Goal: Transaction & Acquisition: Purchase product/service

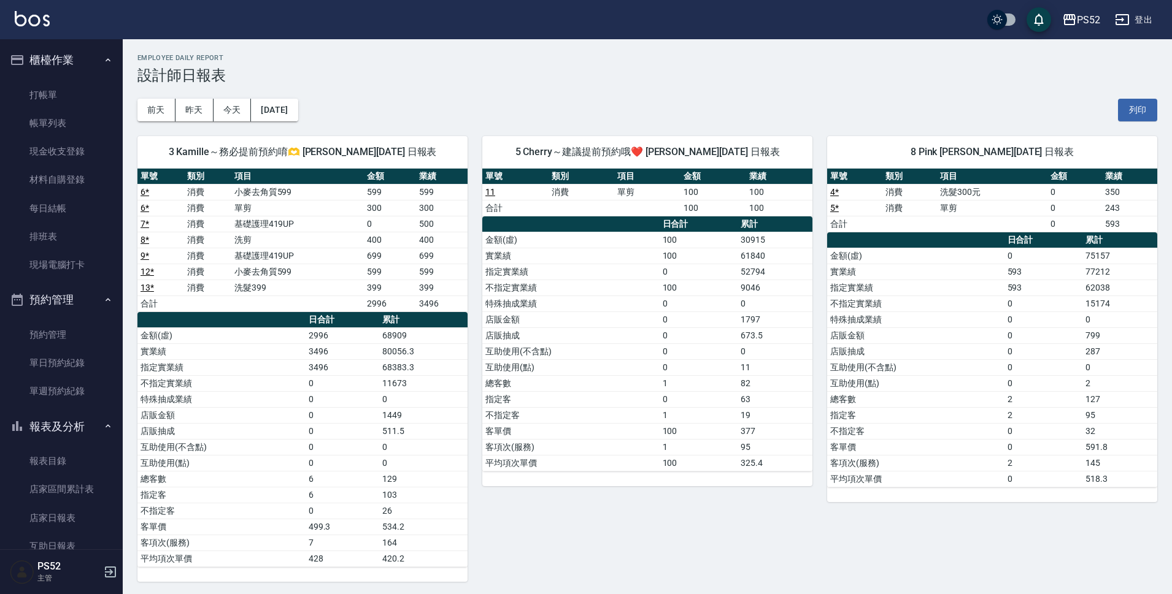
scroll to position [225, 0]
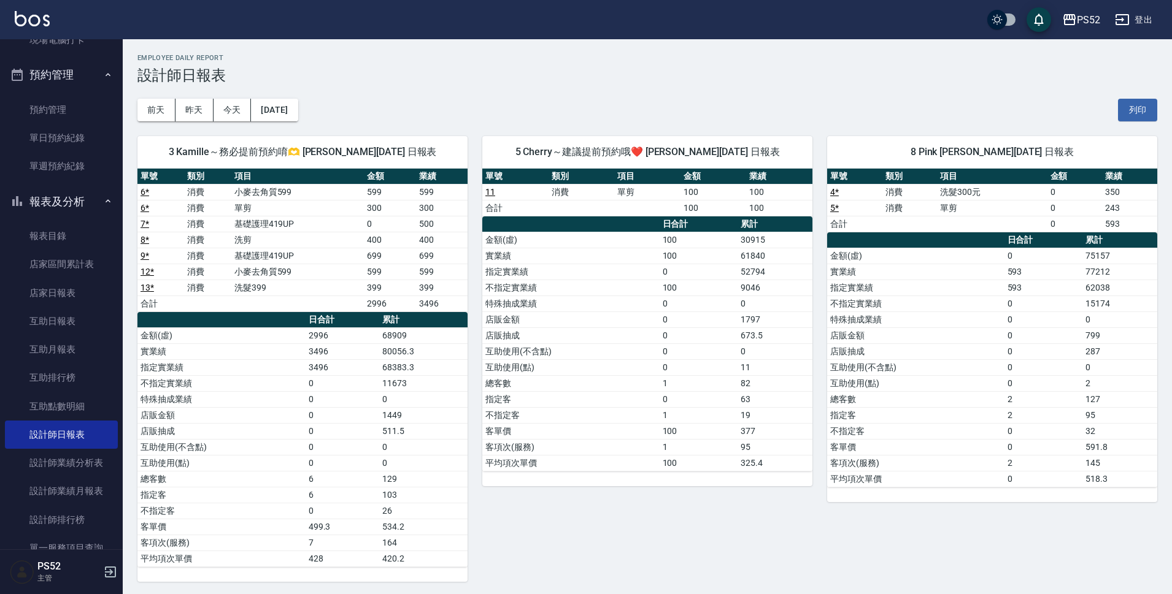
click at [61, 199] on button "報表及分析" at bounding box center [61, 202] width 113 height 32
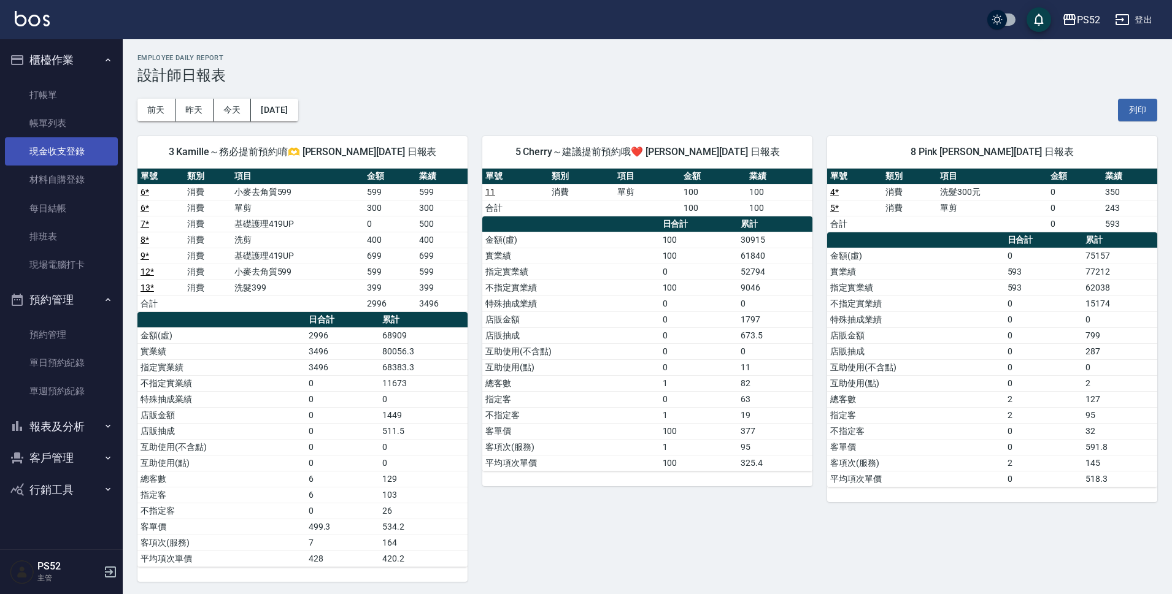
scroll to position [0, 0]
click at [65, 90] on link "打帳單" at bounding box center [61, 95] width 113 height 28
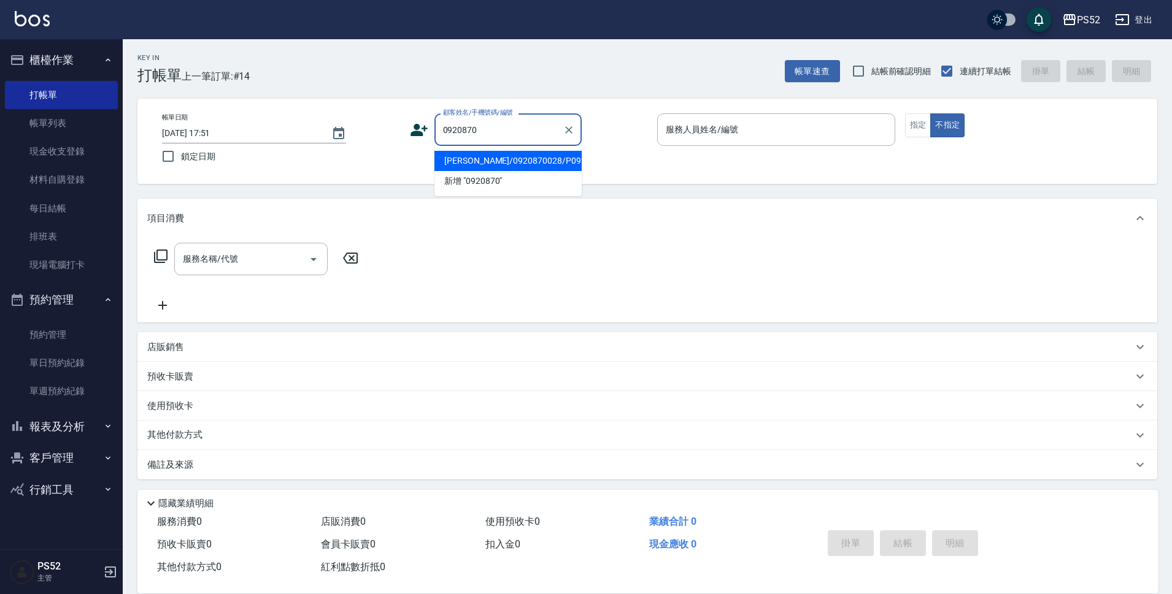
click at [536, 171] on li "[PERSON_NAME]/0920870028/P0920870028" at bounding box center [507, 161] width 147 height 20
type input "[PERSON_NAME]/0920870028/P0920870028"
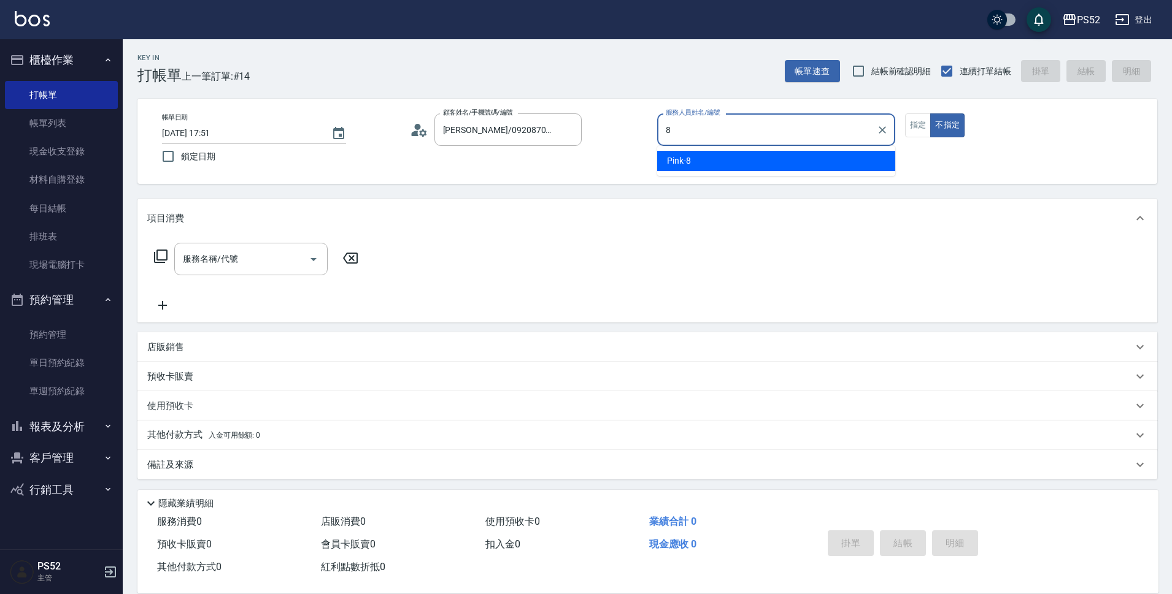
type input "Pink-8"
type button "false"
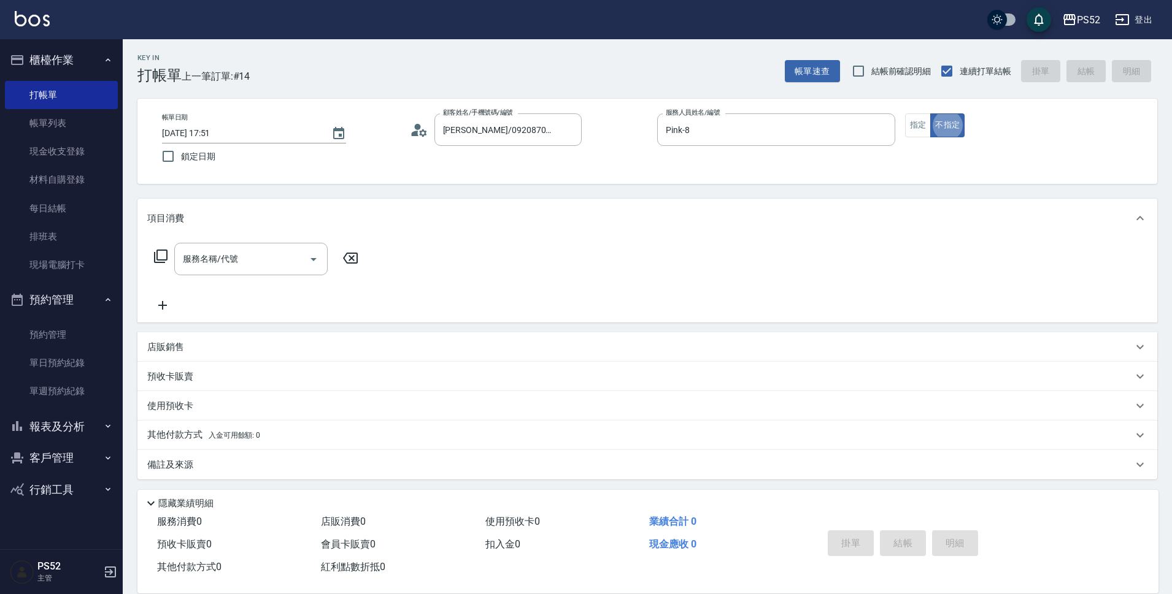
scroll to position [3, 0]
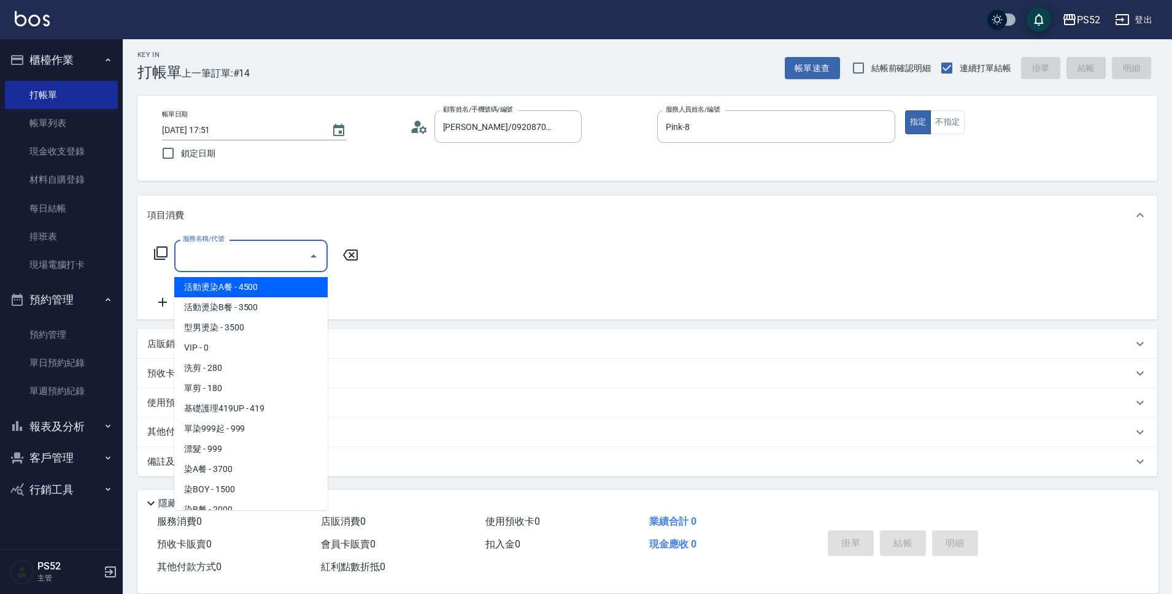
click at [255, 260] on input "服務名稱/代號" at bounding box center [242, 255] width 124 height 21
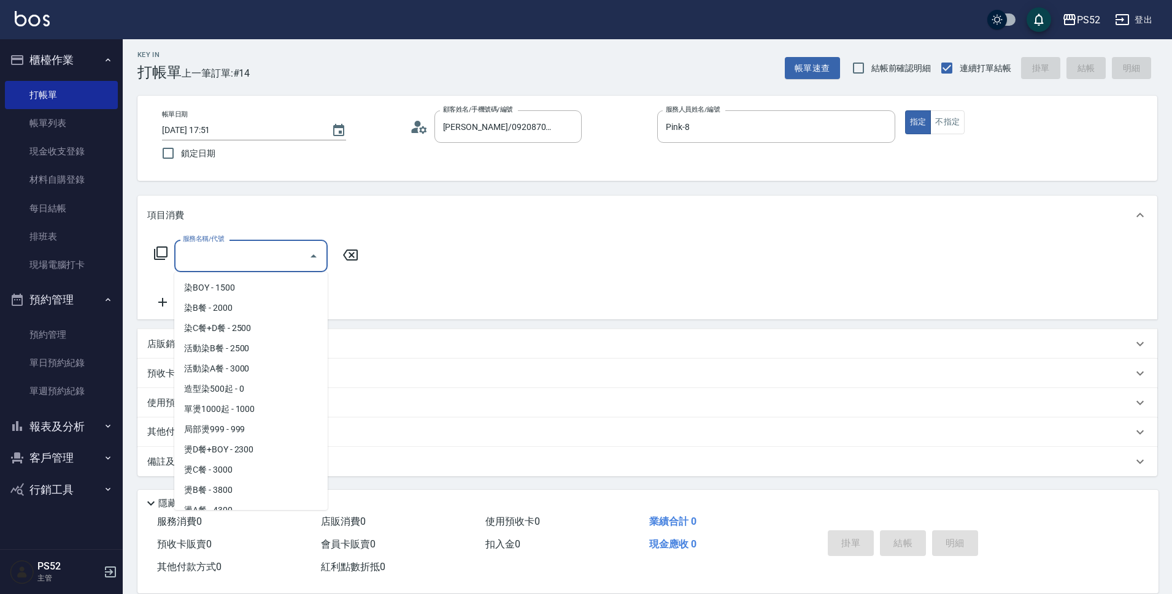
scroll to position [204, 0]
click at [261, 445] on span "燙D餐+BOY - 2300" at bounding box center [250, 447] width 153 height 20
type input "燙D餐+BOY(P3)"
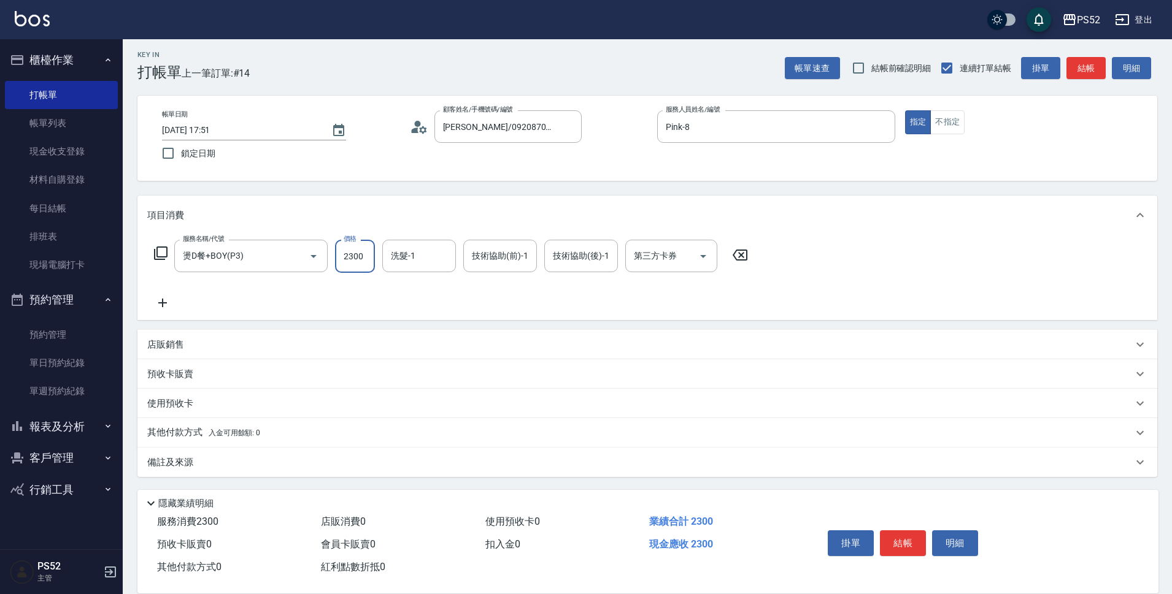
click at [355, 252] on input "2300" at bounding box center [355, 256] width 40 height 33
type input "2500"
drag, startPoint x: 202, startPoint y: 349, endPoint x: 204, endPoint y: 333, distance: 16.7
click at [202, 349] on div "店販銷售" at bounding box center [639, 345] width 985 height 13
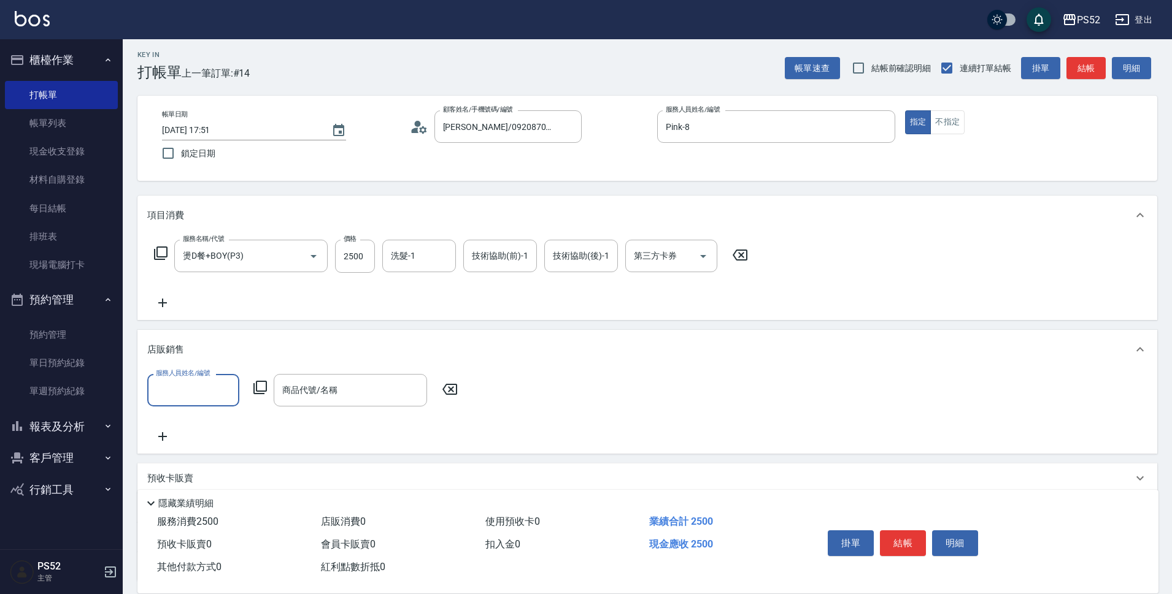
scroll to position [0, 0]
type input "Pink-8"
click at [280, 380] on input "商品代號/名稱" at bounding box center [350, 390] width 142 height 21
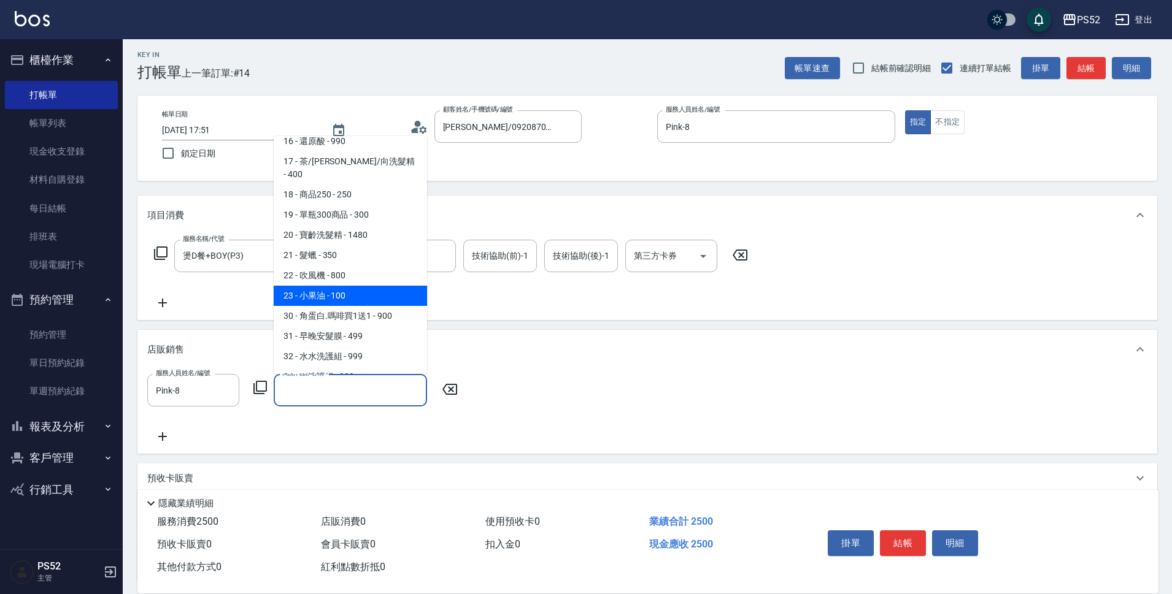
scroll to position [368, 0]
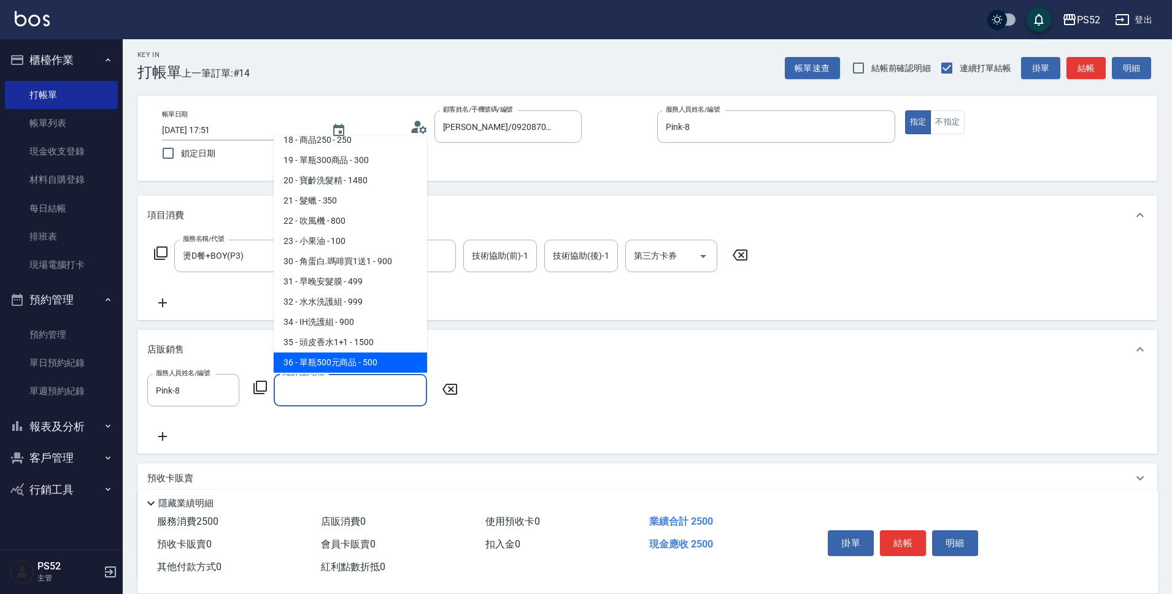
click at [360, 353] on span "36 - 單瓶500元商品 - 500" at bounding box center [350, 363] width 153 height 20
type input "單瓶500元商品"
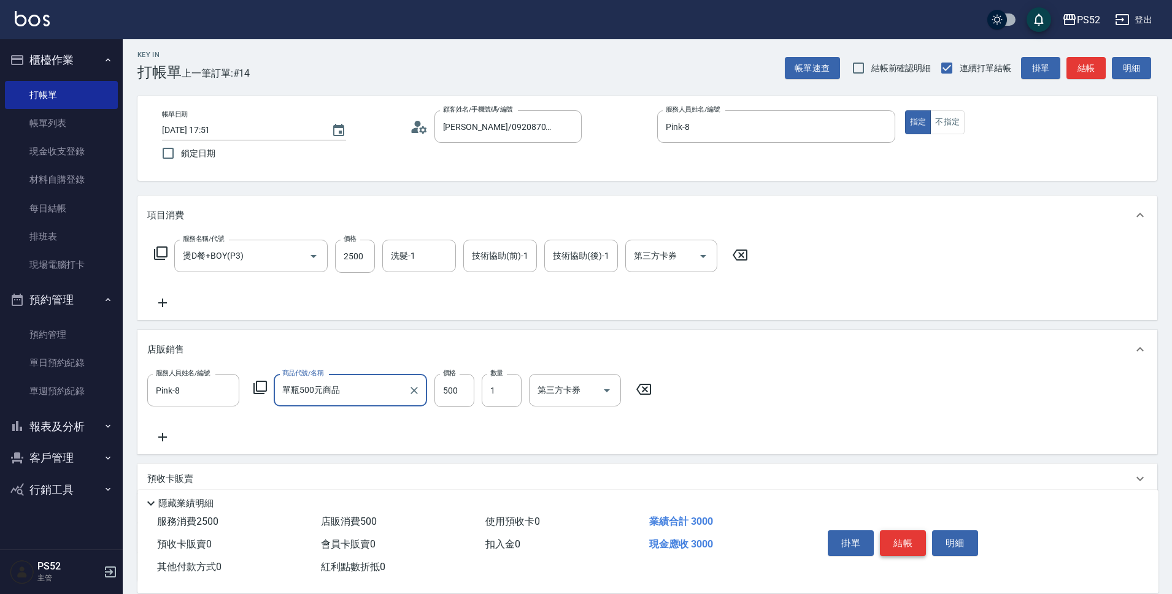
click at [915, 551] on button "結帳" at bounding box center [903, 544] width 46 height 26
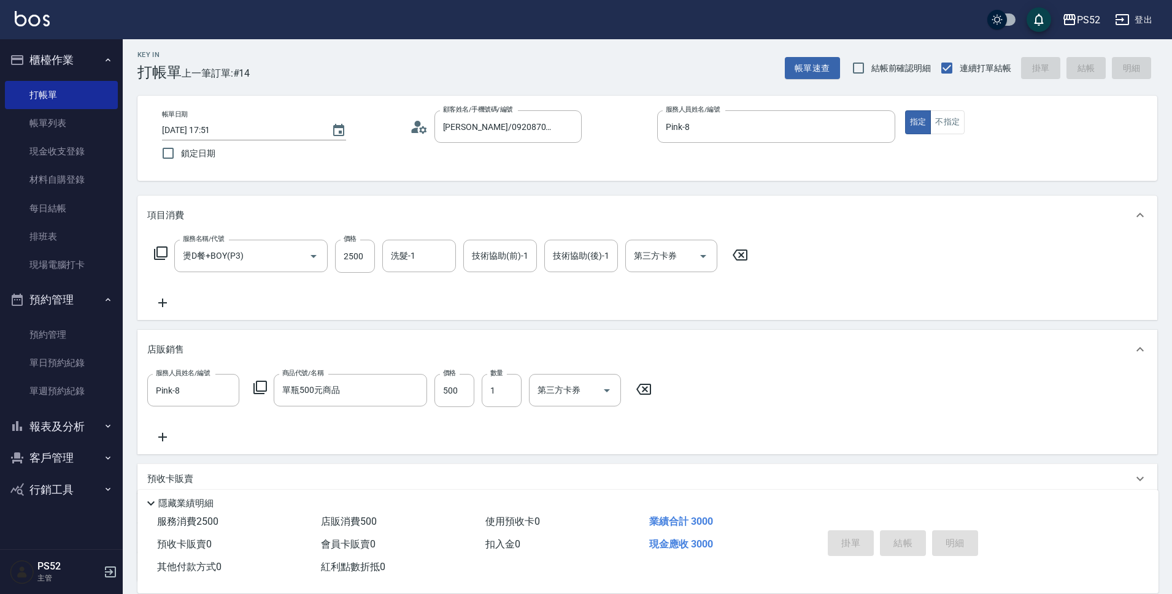
click at [912, 544] on div "掛單 結帳 明細" at bounding box center [903, 545] width 160 height 39
type input "[DATE] 18:14"
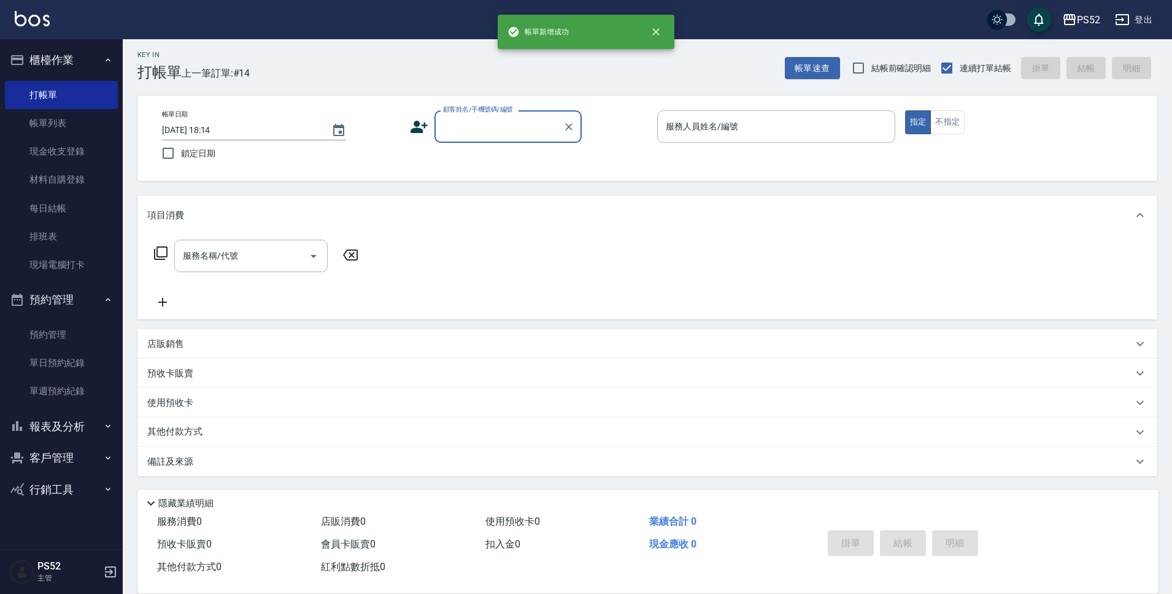
scroll to position [0, 0]
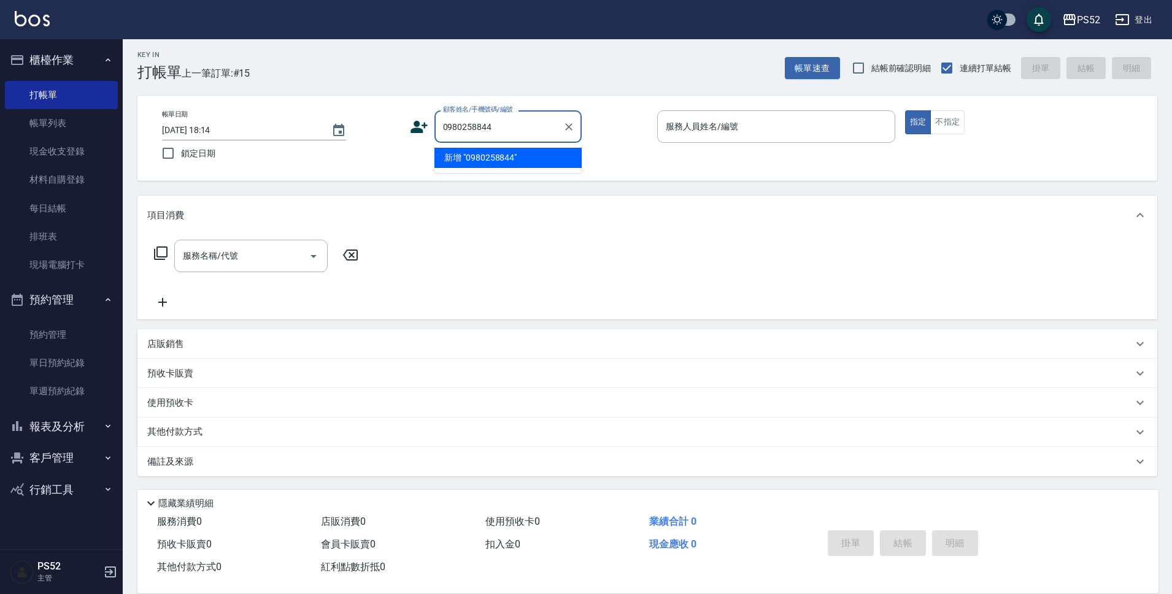
type input "0980258844"
click at [415, 133] on icon at bounding box center [419, 127] width 18 height 18
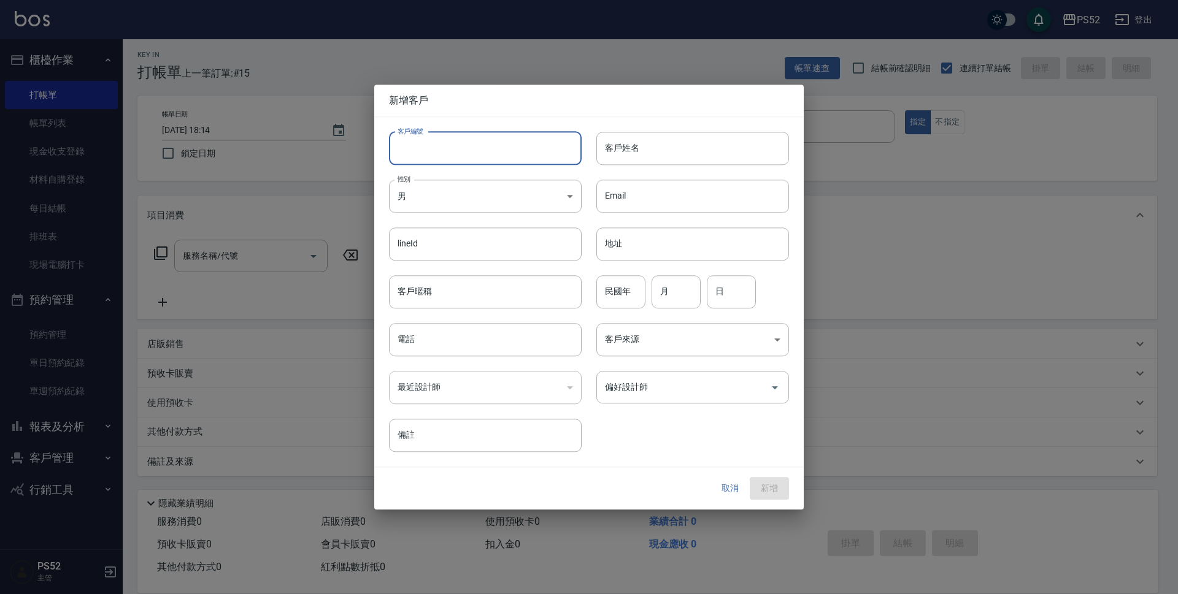
click at [433, 136] on input "客戶編號" at bounding box center [485, 148] width 193 height 33
type input "B0980258844"
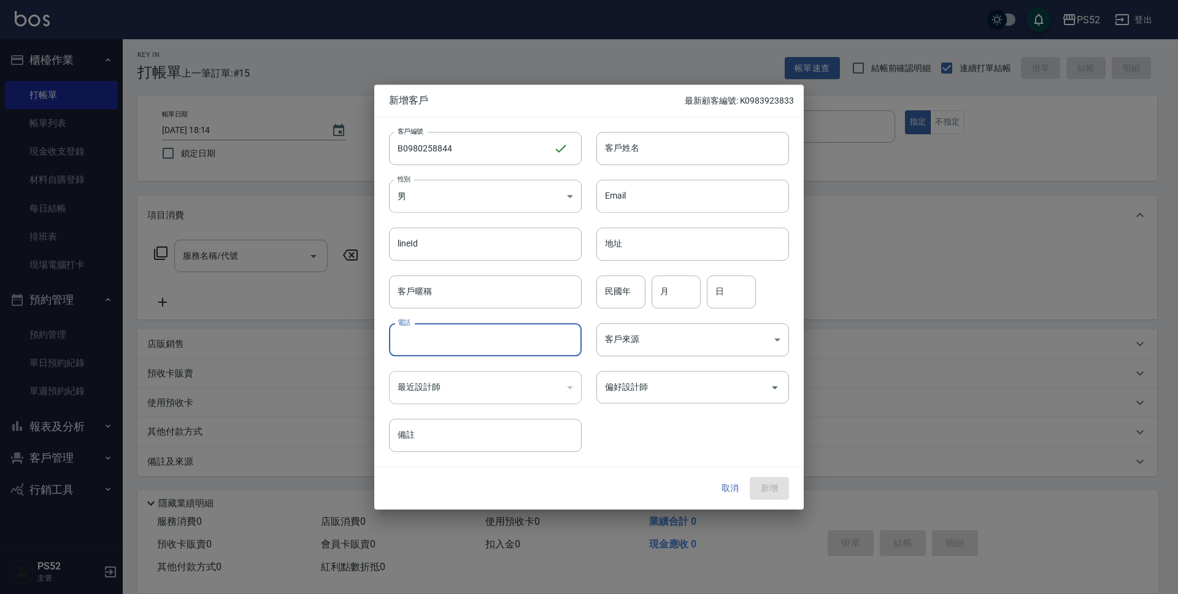
click at [471, 353] on input "電話" at bounding box center [485, 339] width 193 height 33
paste input "0980258844"
type input "0980258844"
click at [614, 292] on input "民國年" at bounding box center [620, 291] width 49 height 33
type input "74"
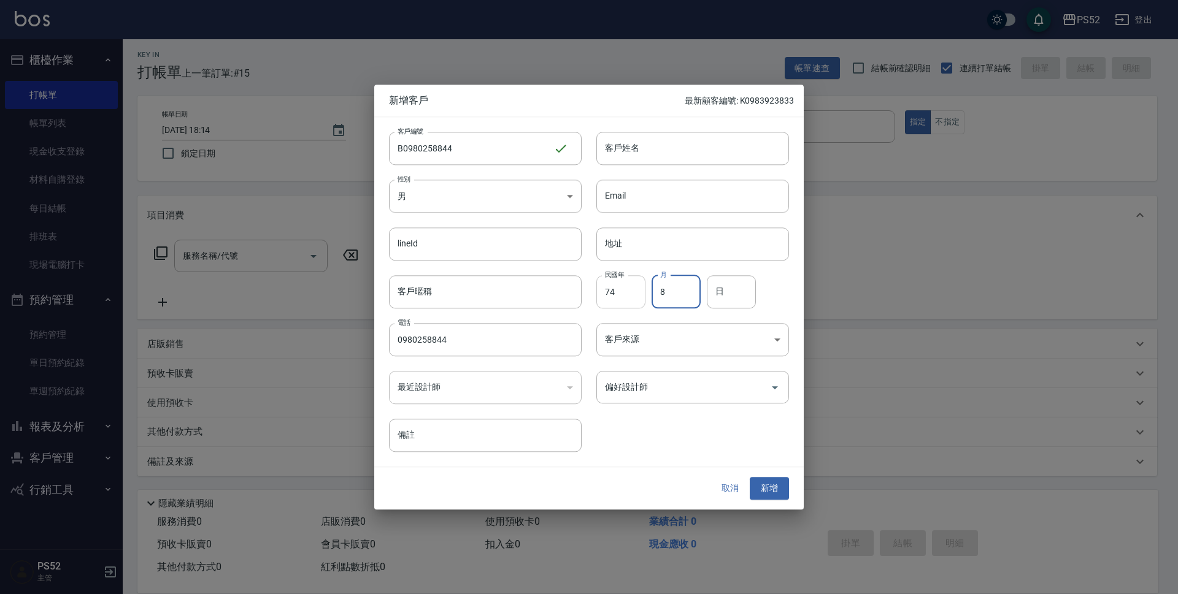
type input "8"
type input "13"
click at [634, 142] on input "客戶姓名" at bounding box center [692, 148] width 193 height 33
type input "[PERSON_NAME]"
click at [774, 484] on button "新增" at bounding box center [769, 489] width 39 height 23
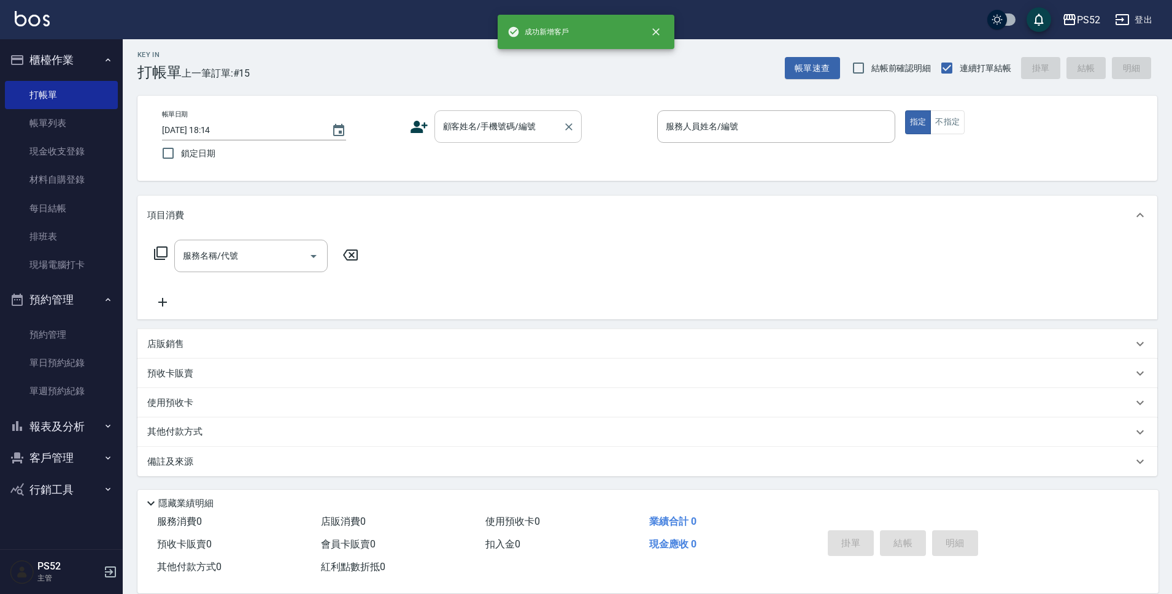
click at [494, 140] on div "顧客姓名/手機號碼/編號" at bounding box center [507, 126] width 147 height 33
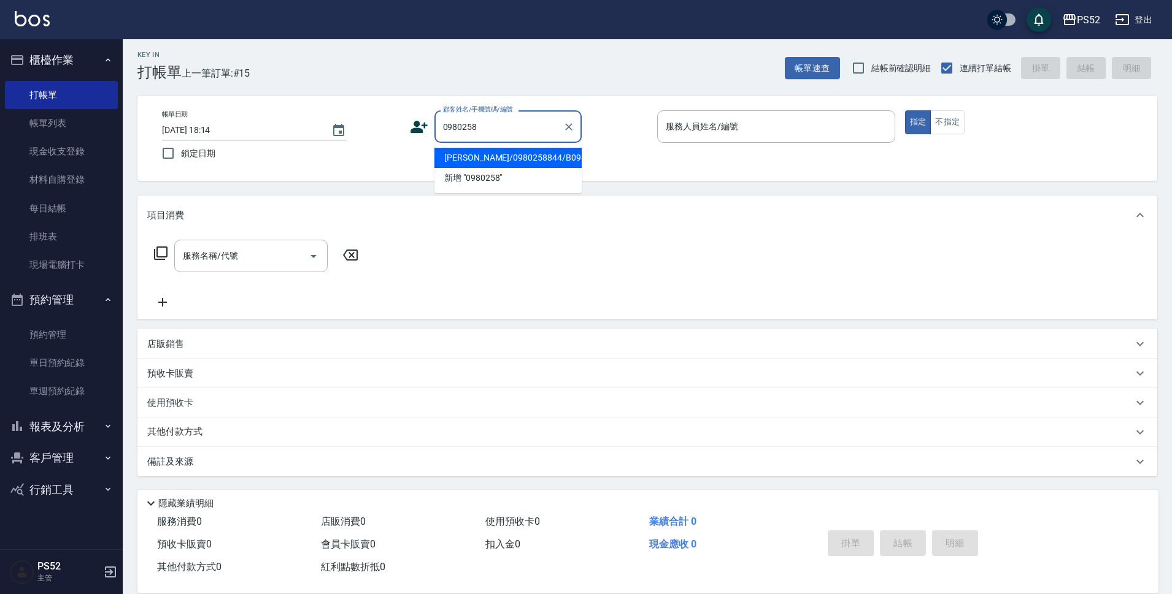
click at [508, 163] on li "[PERSON_NAME]/0980258844/B0980258844" at bounding box center [507, 158] width 147 height 20
type input "[PERSON_NAME]/0980258844/B0980258844"
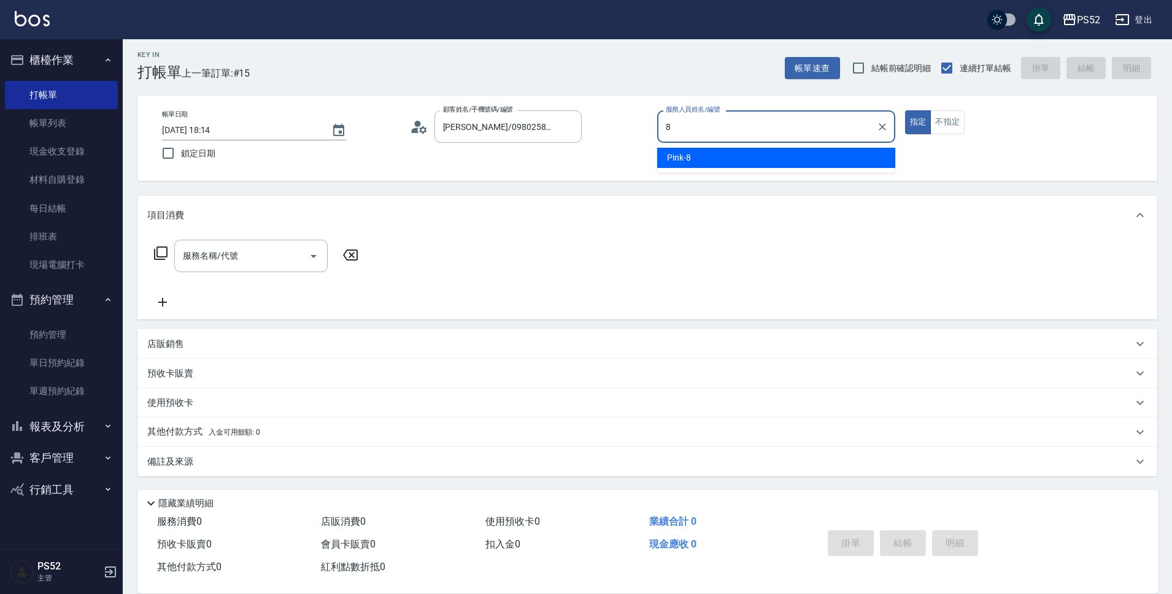
type input "8"
type button "true"
type input "Pink-8"
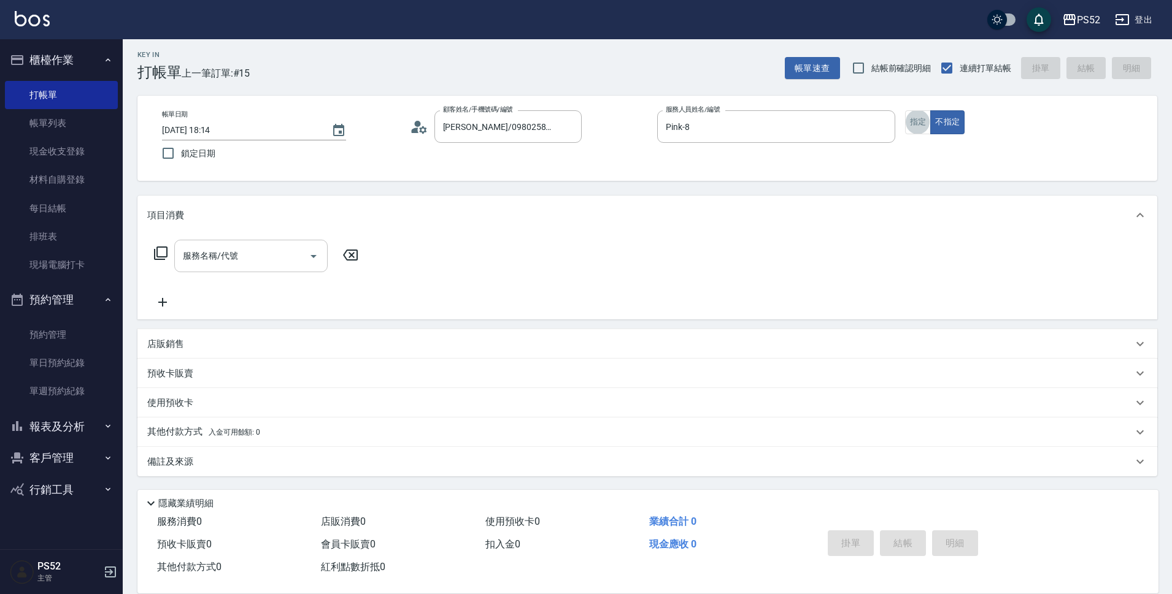
click at [270, 255] on input "服務名稱/代號" at bounding box center [242, 255] width 124 height 21
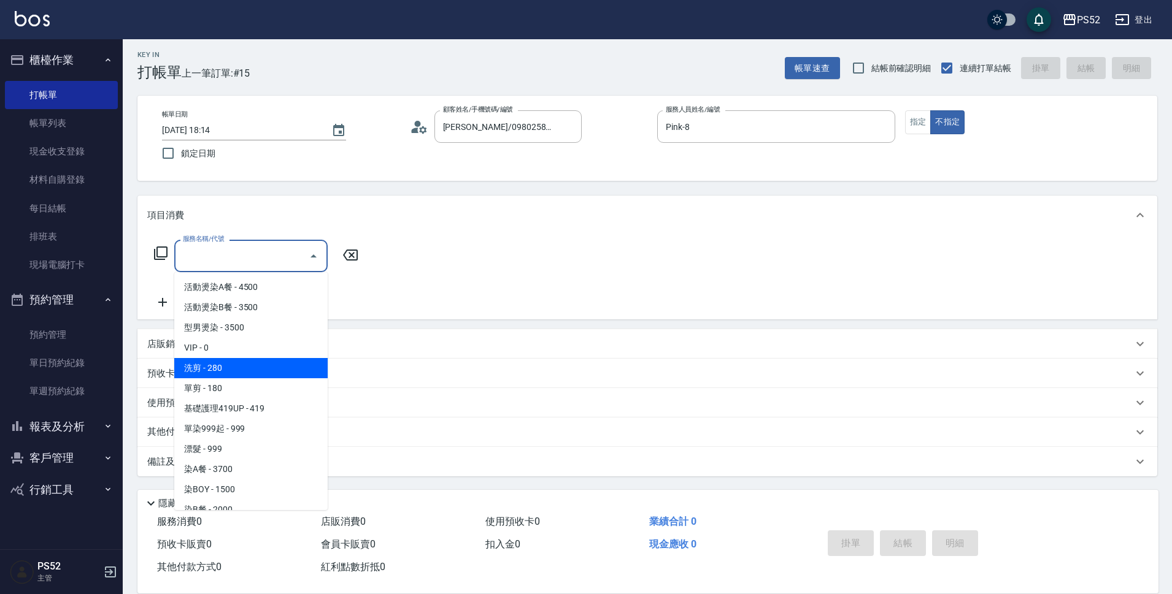
drag, startPoint x: 271, startPoint y: 371, endPoint x: 769, endPoint y: 480, distance: 510.0
click at [271, 371] on span "洗剪 - 280" at bounding box center [250, 368] width 153 height 20
type input "洗剪(C1)"
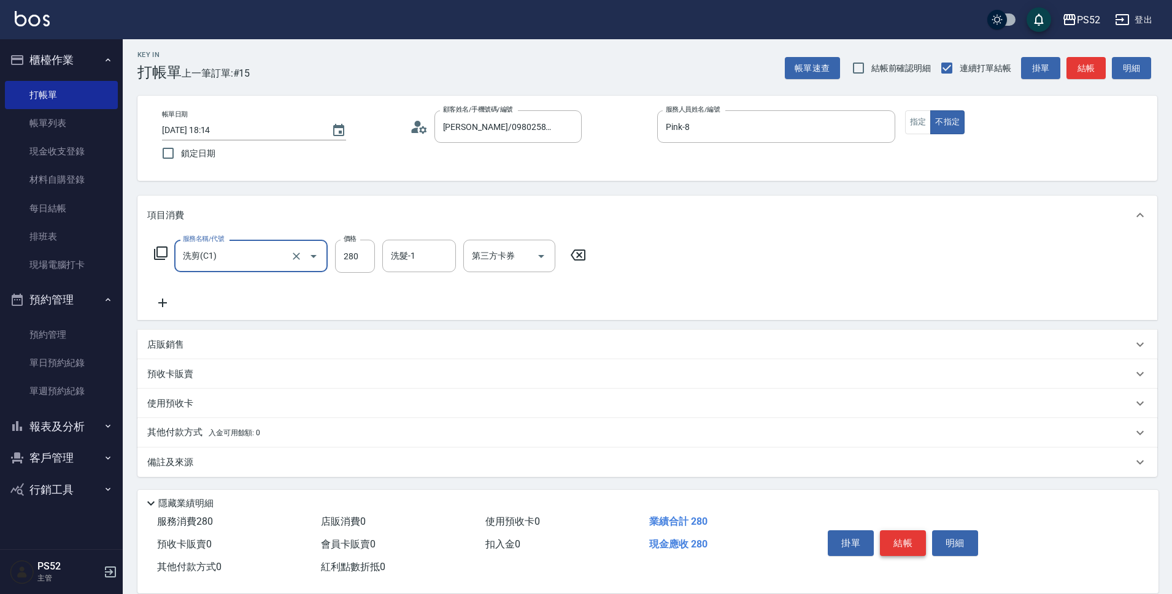
click at [883, 531] on button "結帳" at bounding box center [903, 544] width 46 height 26
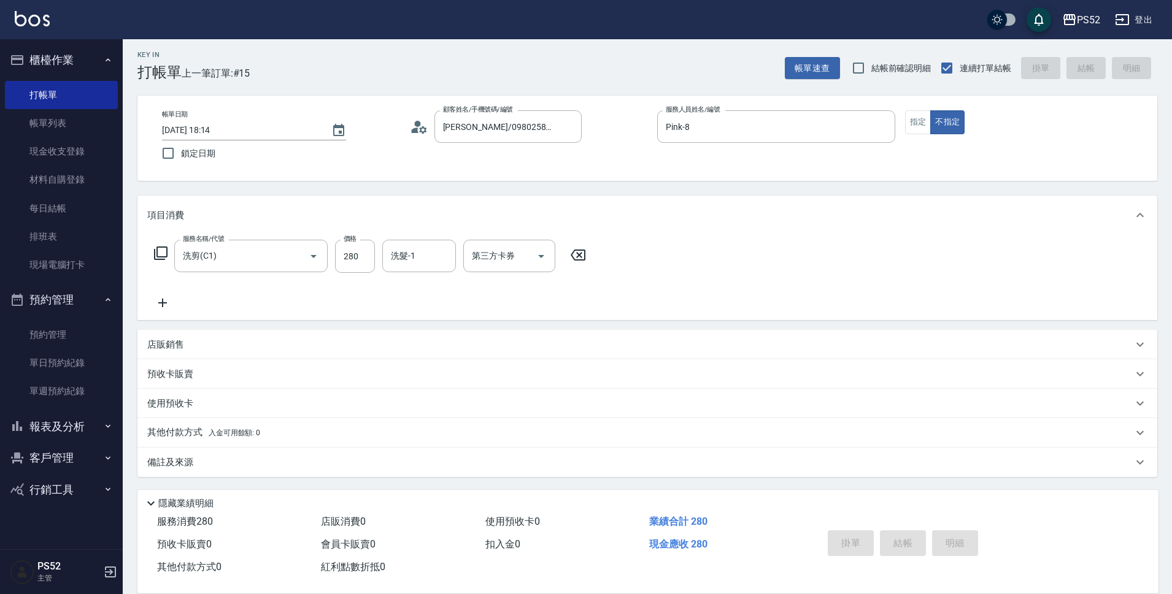
type input "[DATE] 18:15"
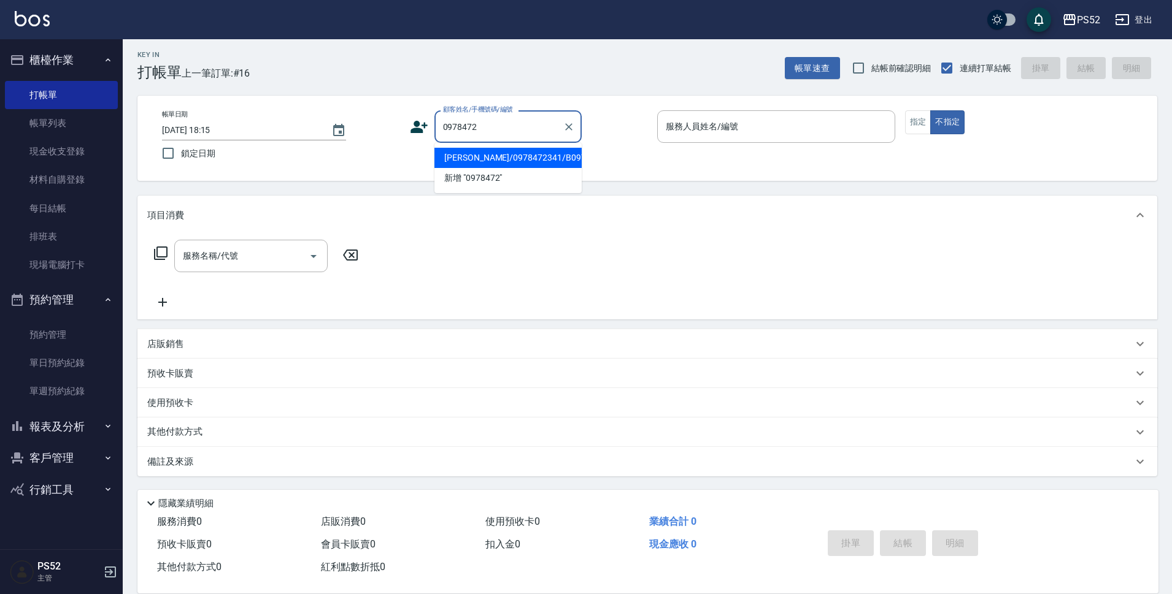
click at [471, 160] on li "[PERSON_NAME]/0978472341/B0978472341" at bounding box center [507, 158] width 147 height 20
type input "[PERSON_NAME]/0978472341/B0978472341"
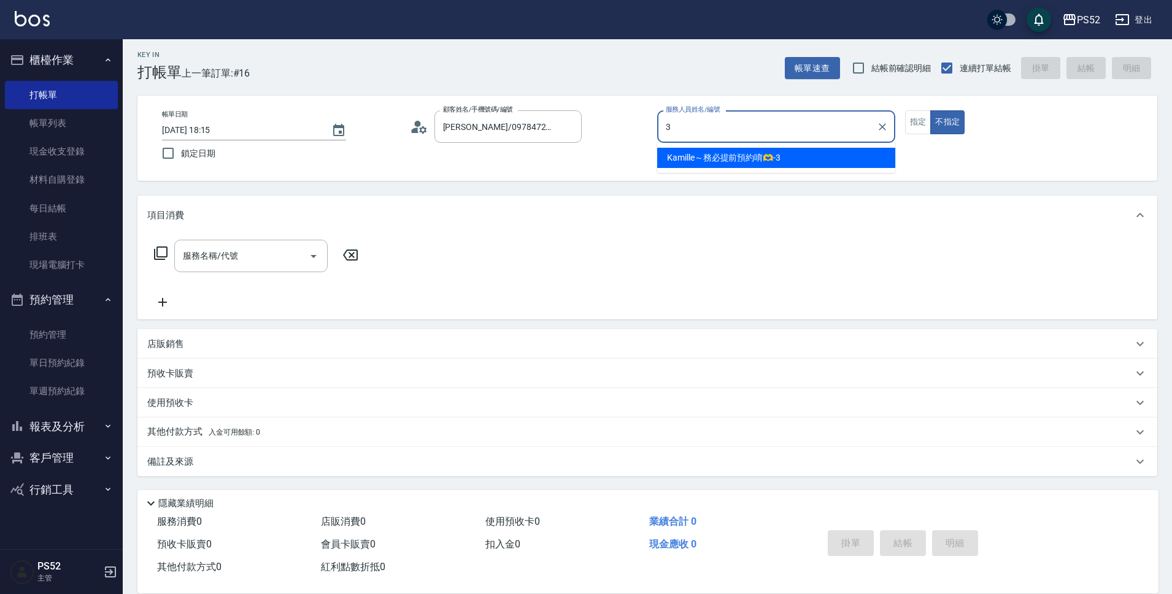
type input "Kamille～務必提前預約唷🫶-3"
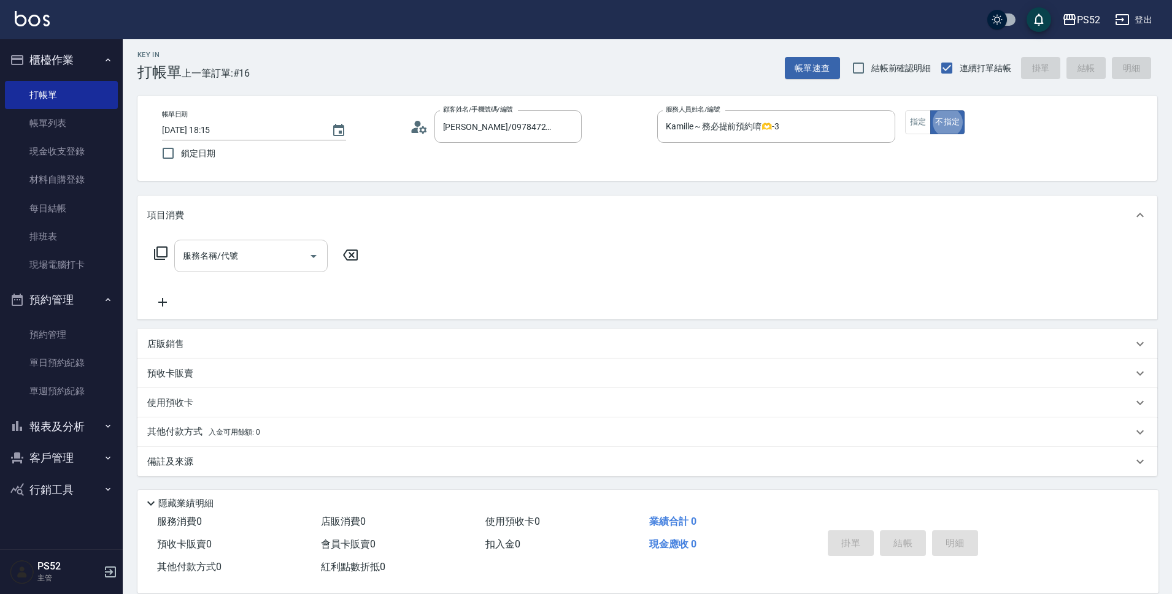
click at [260, 260] on input "服務名稱/代號" at bounding box center [242, 255] width 124 height 21
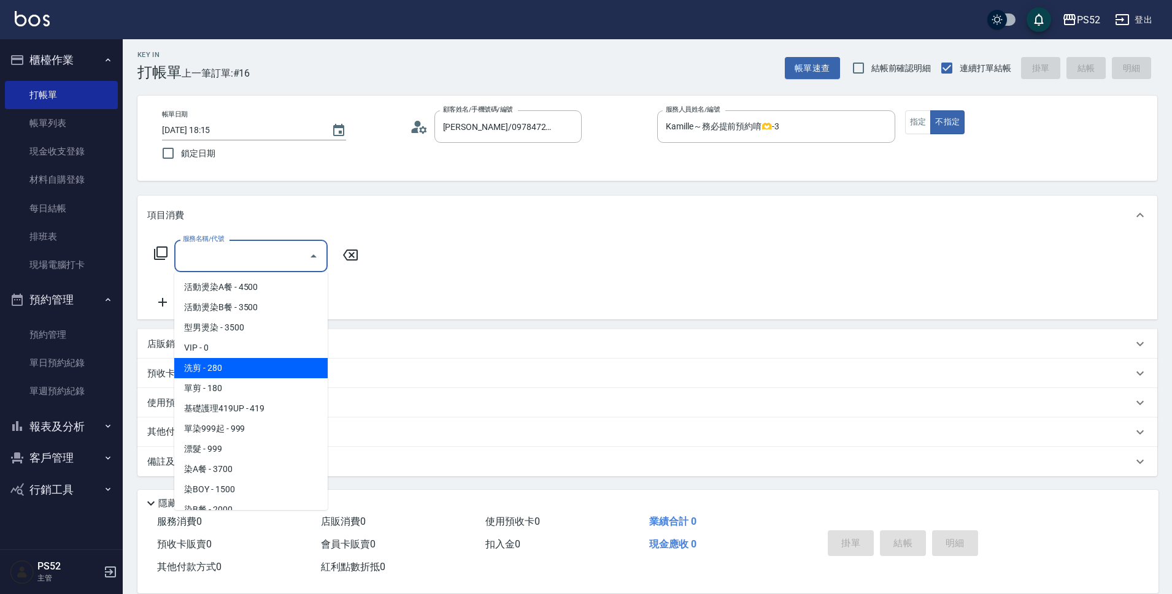
click at [286, 362] on span "洗剪 - 280" at bounding box center [250, 368] width 153 height 20
type input "洗剪(C1)"
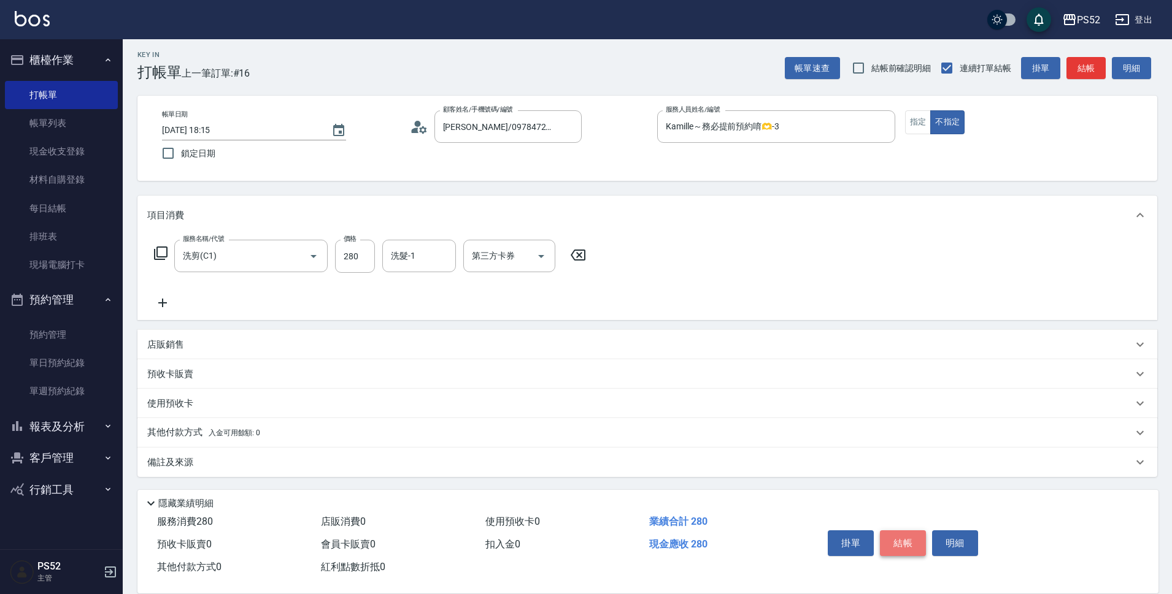
click at [898, 544] on button "結帳" at bounding box center [903, 544] width 46 height 26
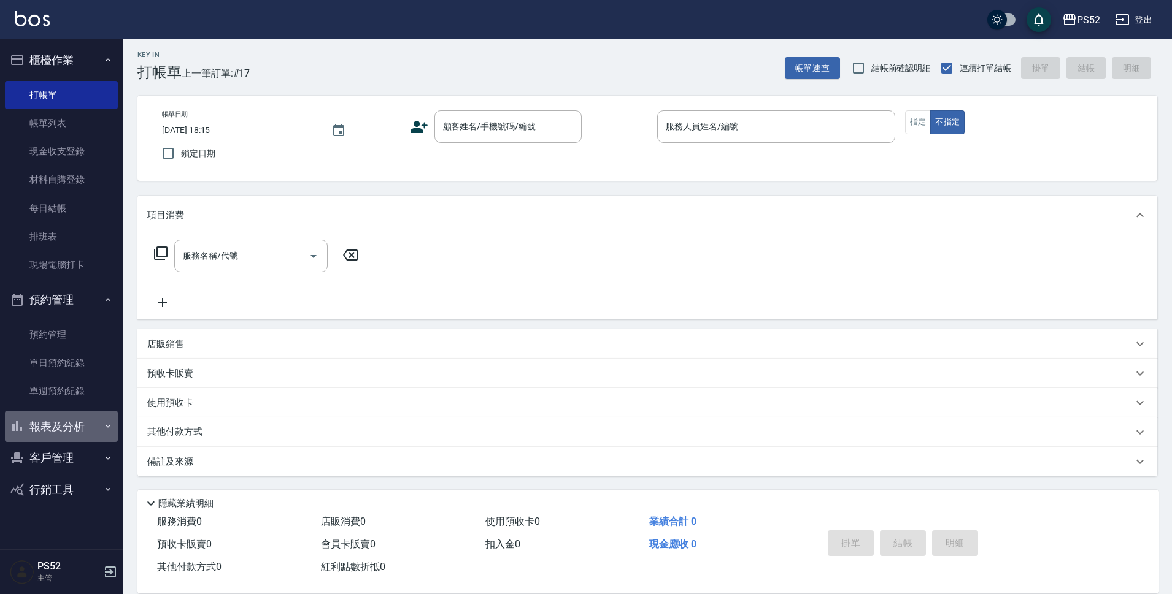
click at [64, 431] on button "報表及分析" at bounding box center [61, 427] width 113 height 32
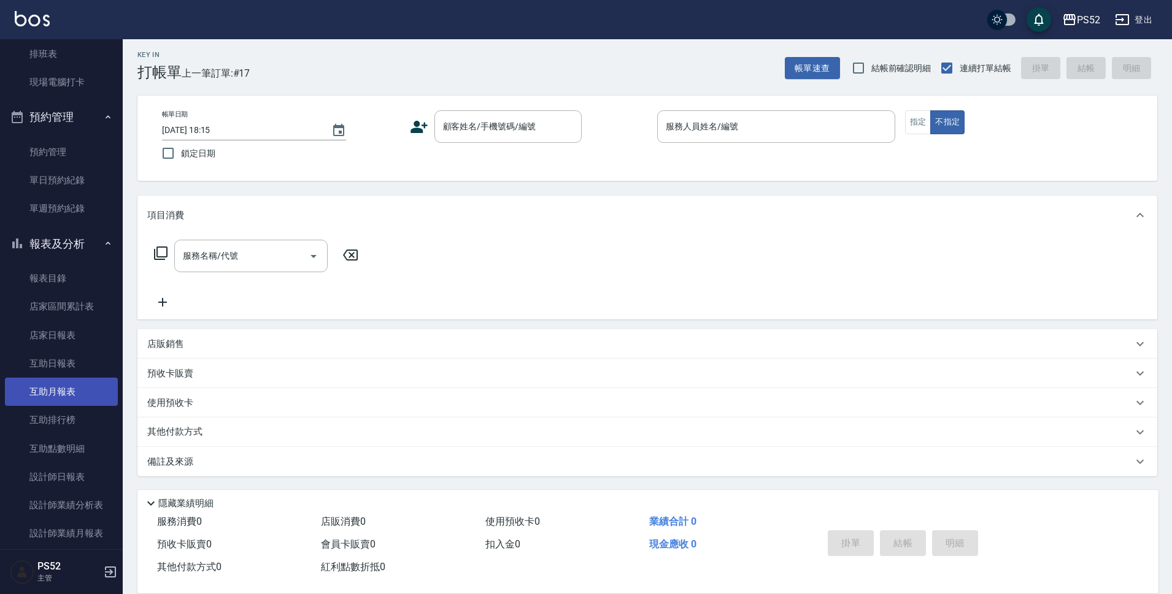
scroll to position [184, 0]
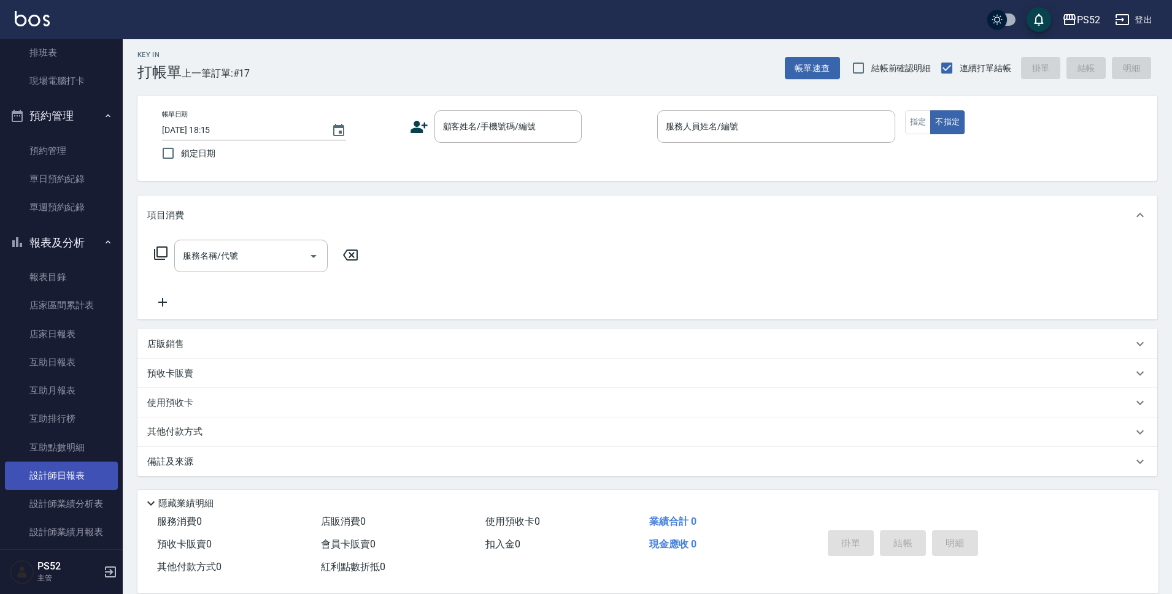
click at [67, 477] on link "設計師日報表" at bounding box center [61, 476] width 113 height 28
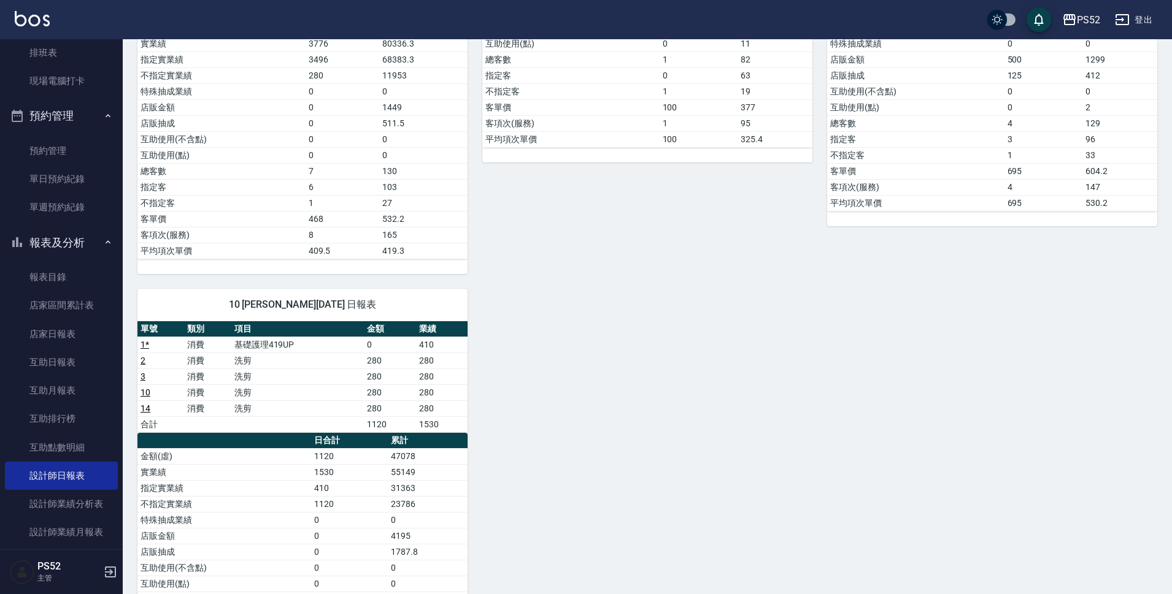
scroll to position [327, 0]
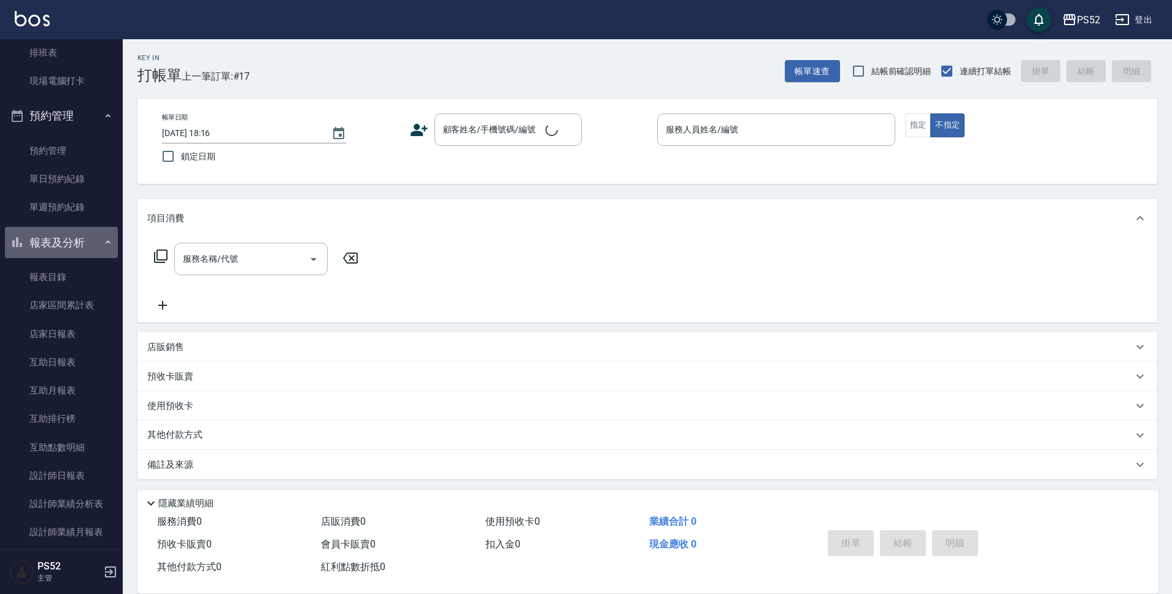
click at [63, 248] on button "報表及分析" at bounding box center [61, 243] width 113 height 32
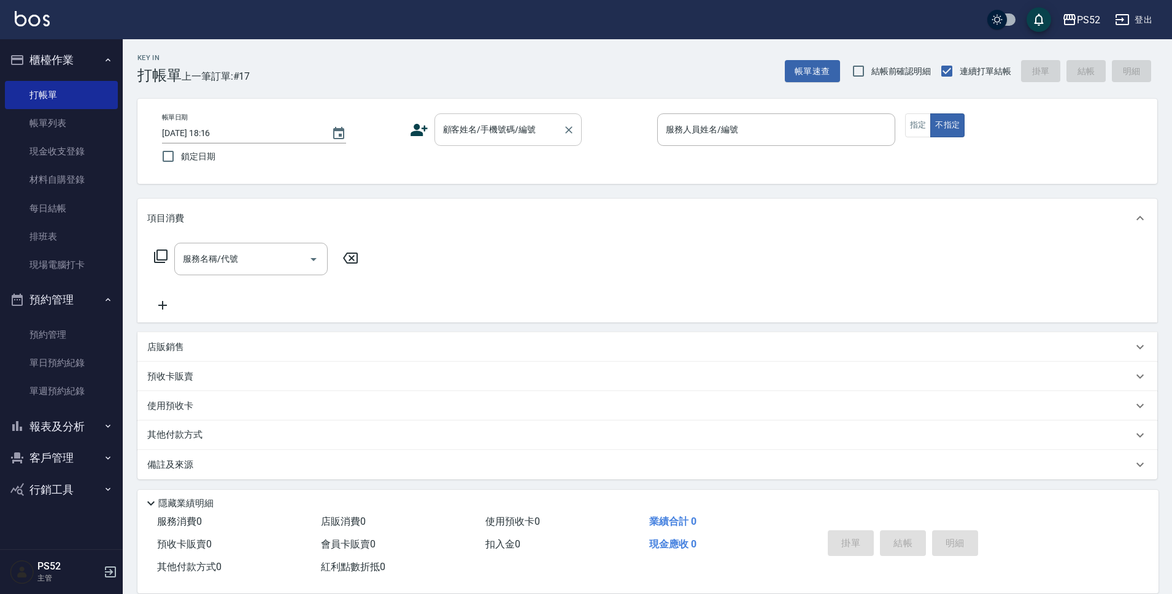
click at [536, 114] on div "顧客姓名/手機號碼/編號" at bounding box center [507, 129] width 147 height 33
type input "無名氏/00/PS00"
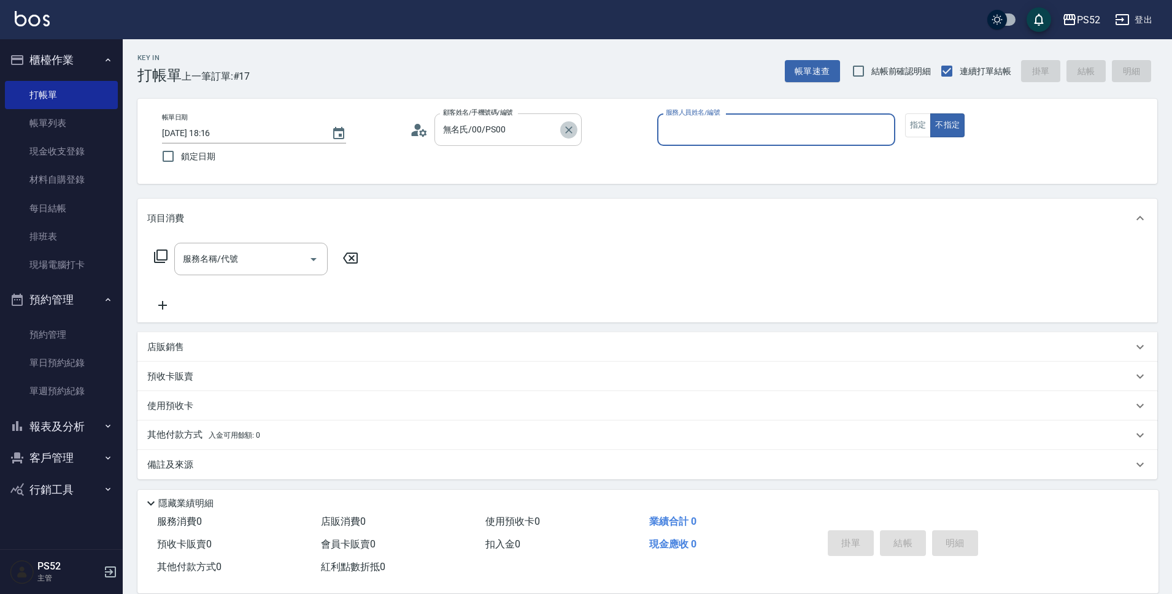
click at [571, 134] on icon "Clear" at bounding box center [569, 130] width 12 height 12
type input "無名氏/00/PS00"
click at [806, 145] on div "服務人員姓名/編號" at bounding box center [776, 129] width 238 height 33
type input "Pink-8"
type button "false"
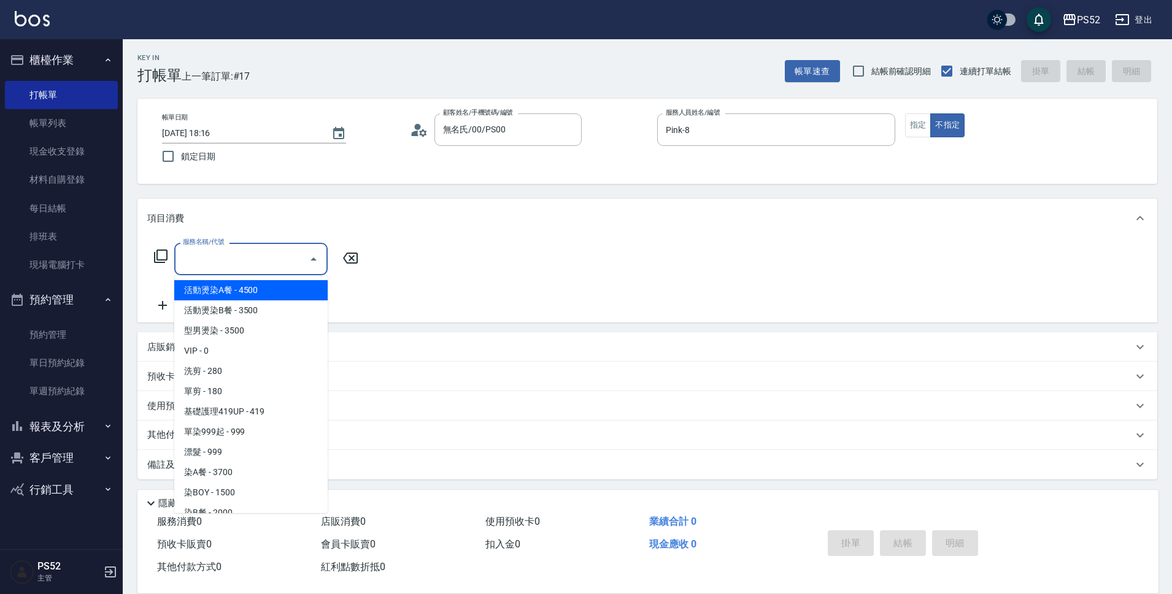
click at [259, 251] on input "服務名稱/代號" at bounding box center [242, 258] width 124 height 21
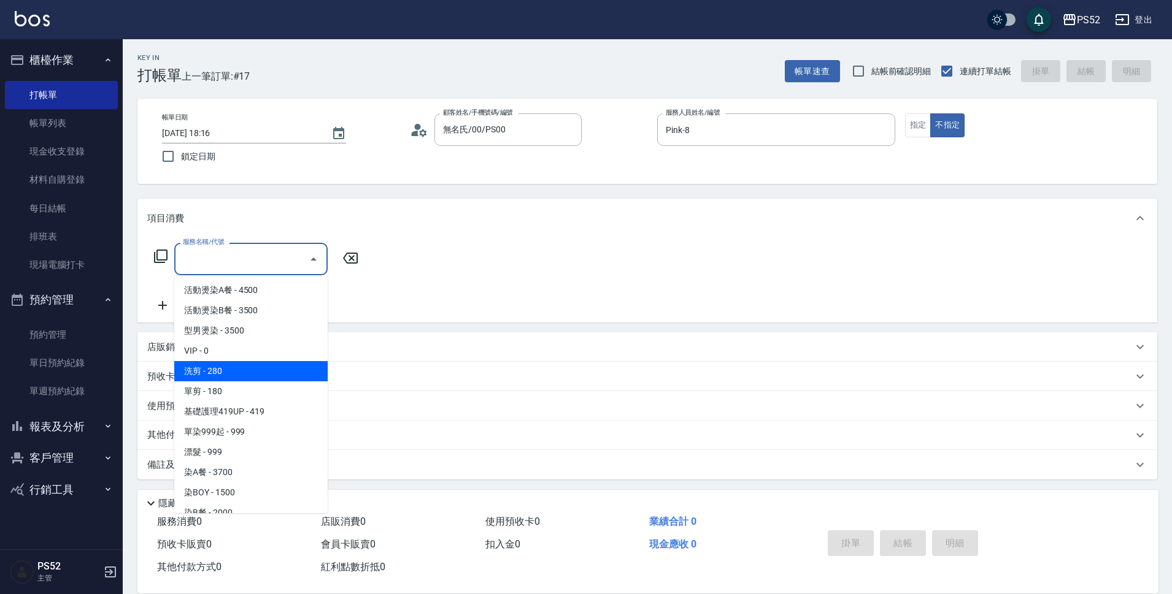
drag, startPoint x: 259, startPoint y: 379, endPoint x: 264, endPoint y: 394, distance: 16.3
click at [264, 394] on ul "活動燙染A餐 - 4500 活動燙染B餐 - 3500 型男燙染 - 3500 VIP - 0 洗剪 - 280 單剪 - 180 基礎護理419UP - 4…" at bounding box center [250, 394] width 153 height 238
click at [264, 394] on span "單剪 - 180" at bounding box center [250, 392] width 153 height 20
type input "單剪(C2)"
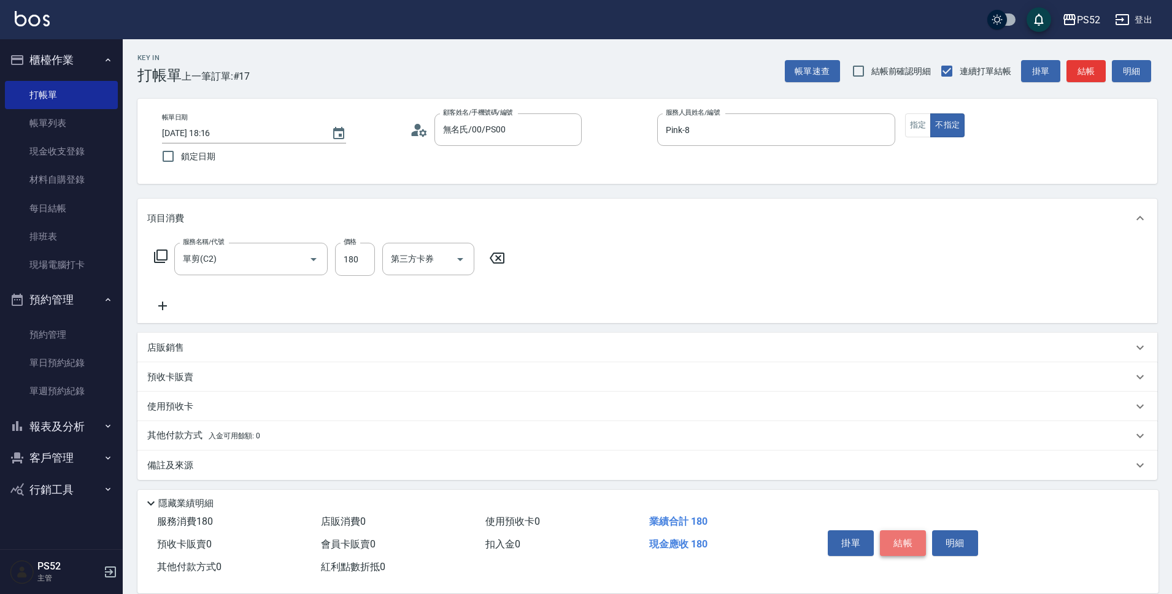
click at [894, 545] on button "結帳" at bounding box center [903, 544] width 46 height 26
